Goal: Task Accomplishment & Management: Use online tool/utility

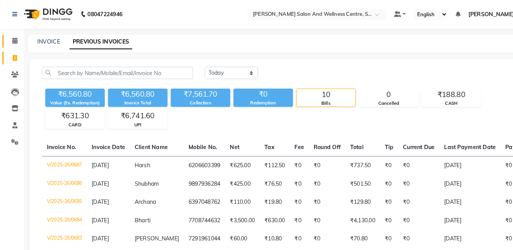
click at [15, 33] on link "Calendar" at bounding box center [11, 39] width 18 height 13
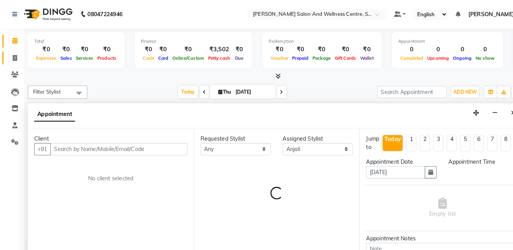
click at [15, 52] on span at bounding box center [14, 56] width 13 height 9
select select "service"
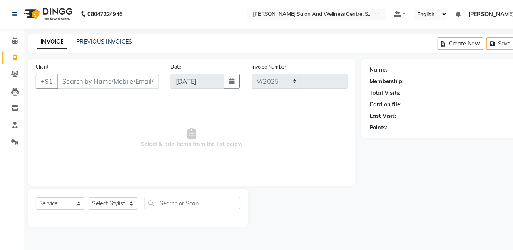
select select "8341"
type input "0688"
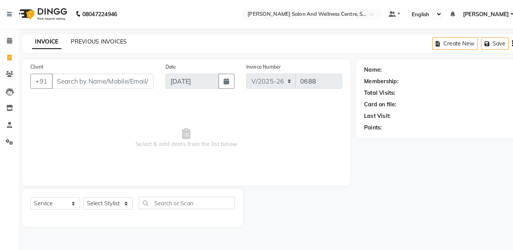
click at [88, 41] on link "PREVIOUS INVOICES" at bounding box center [101, 40] width 54 height 7
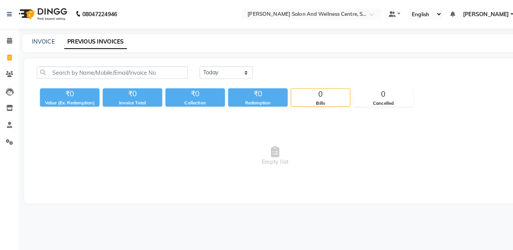
click at [12, 42] on icon at bounding box center [14, 40] width 5 height 6
